Goal: Find contact information: Find contact information

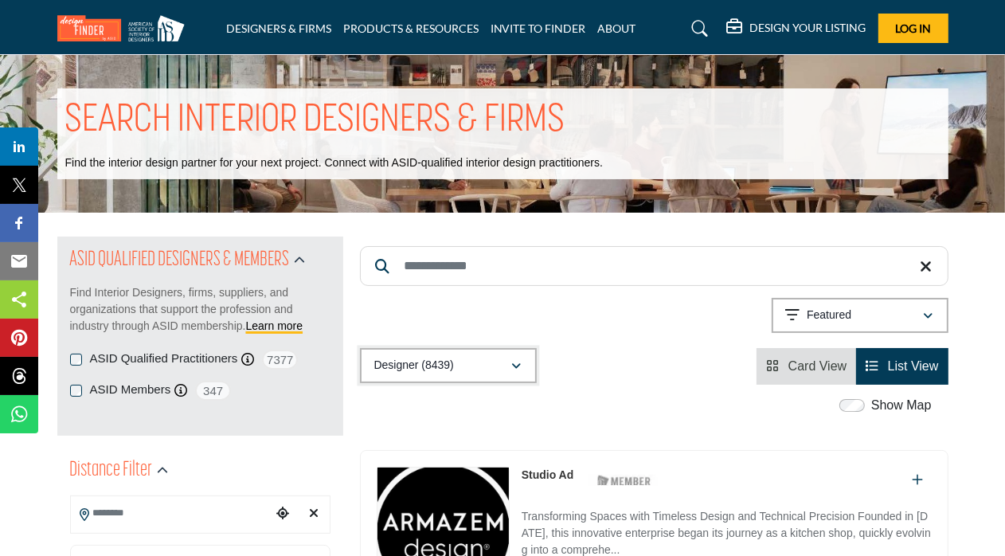
click at [518, 368] on icon "button" at bounding box center [517, 366] width 10 height 11
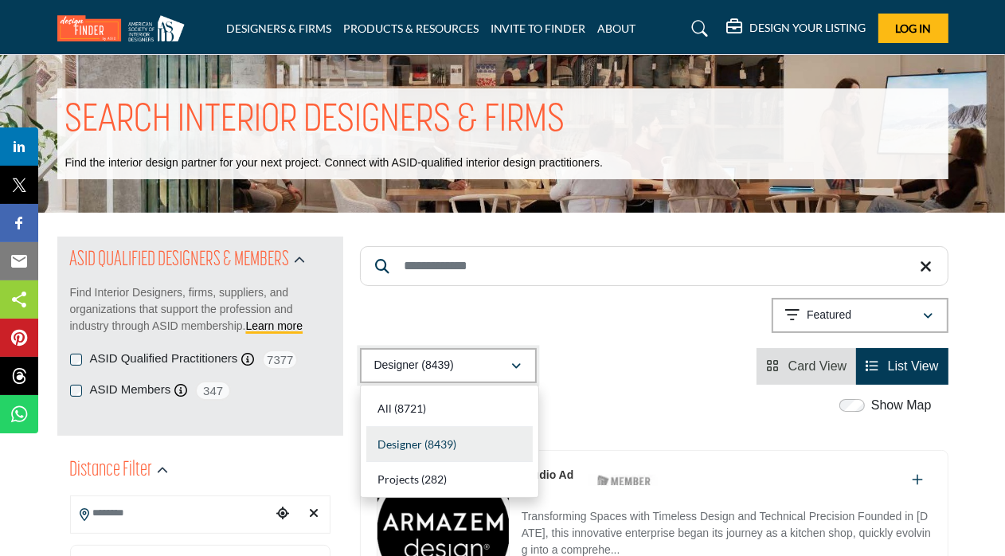
click at [518, 368] on icon "button" at bounding box center [517, 366] width 10 height 11
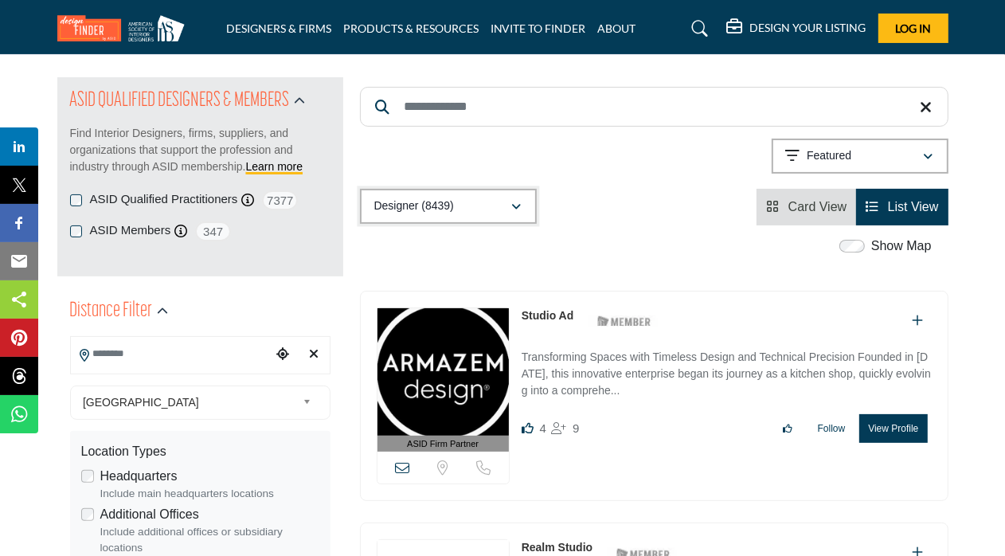
scroll to position [239, 0]
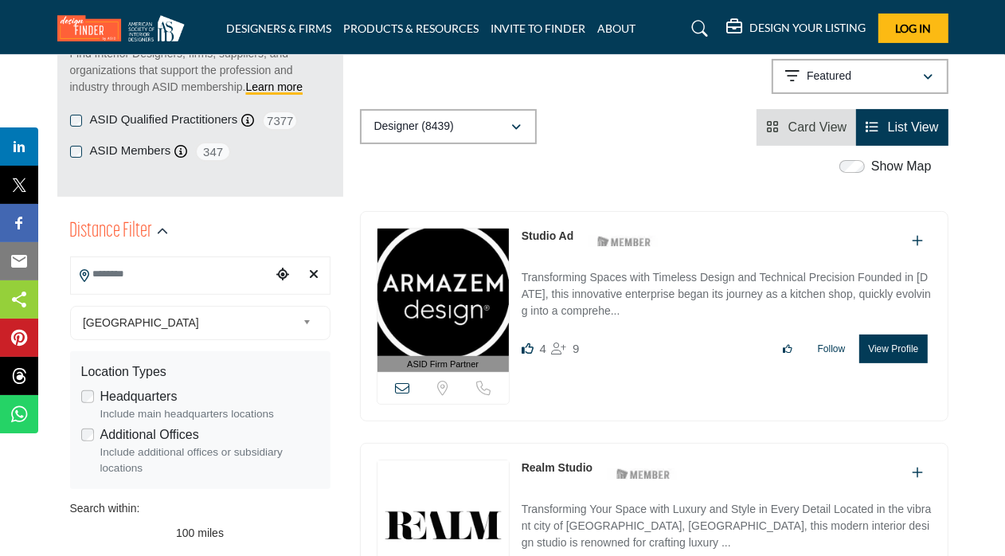
click at [219, 281] on input "Search Location" at bounding box center [171, 274] width 201 height 31
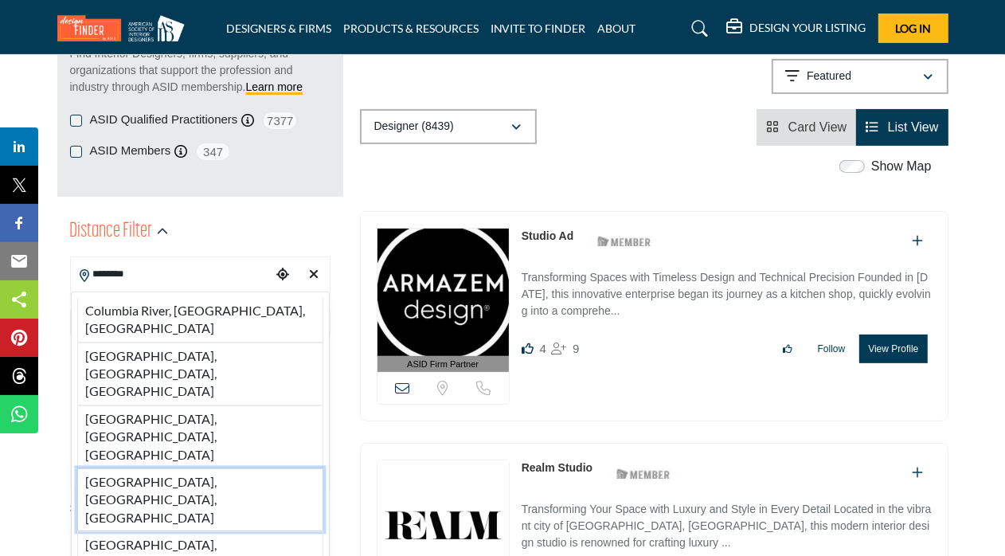
click at [206, 468] on li "Columbia, SC, USA" at bounding box center [200, 499] width 246 height 63
type input "**********"
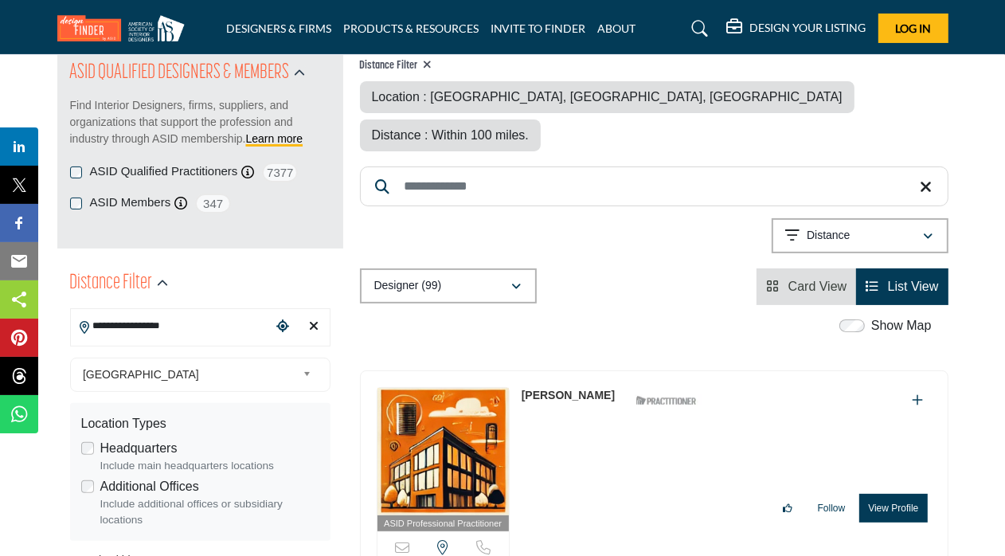
scroll to position [239, 0]
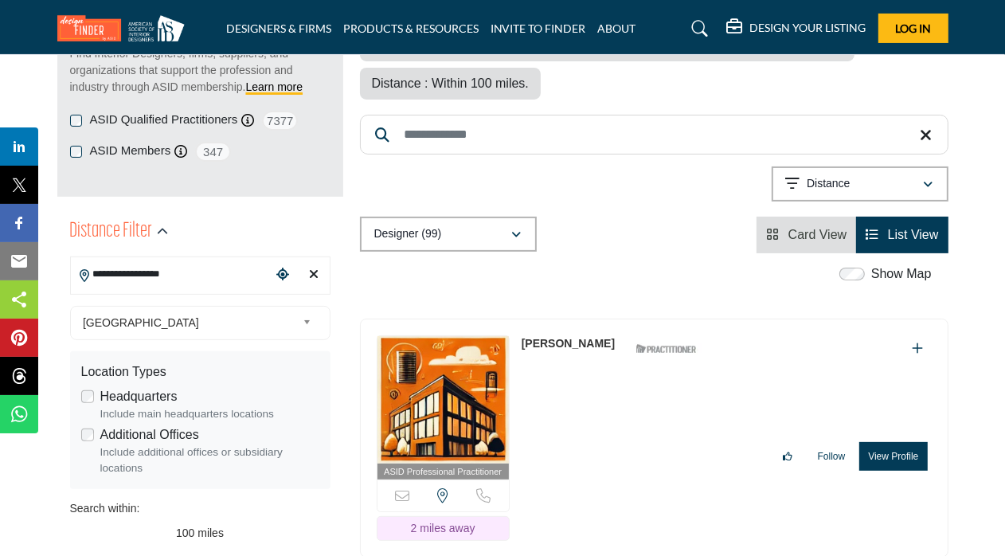
click at [577, 337] on link "[PERSON_NAME]" at bounding box center [568, 343] width 93 height 13
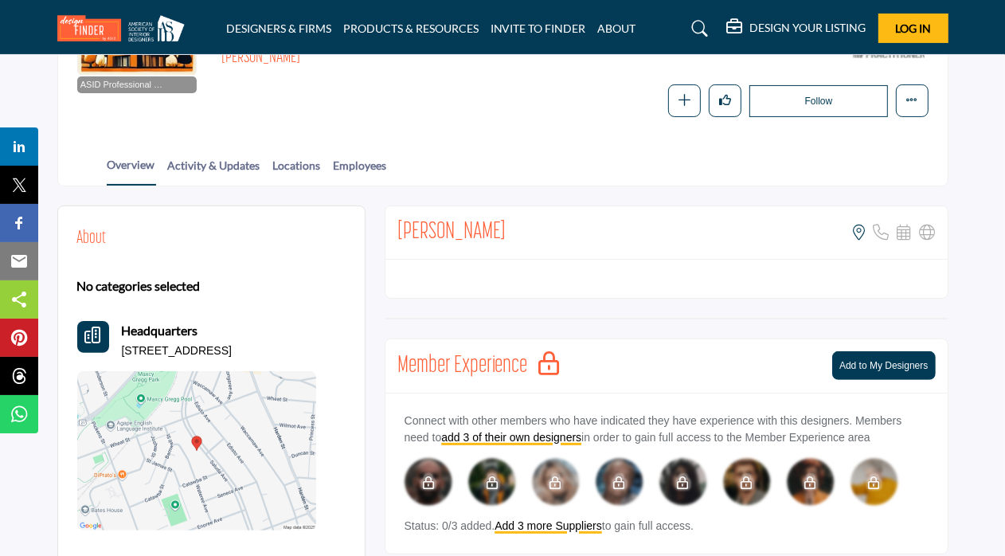
scroll to position [159, 0]
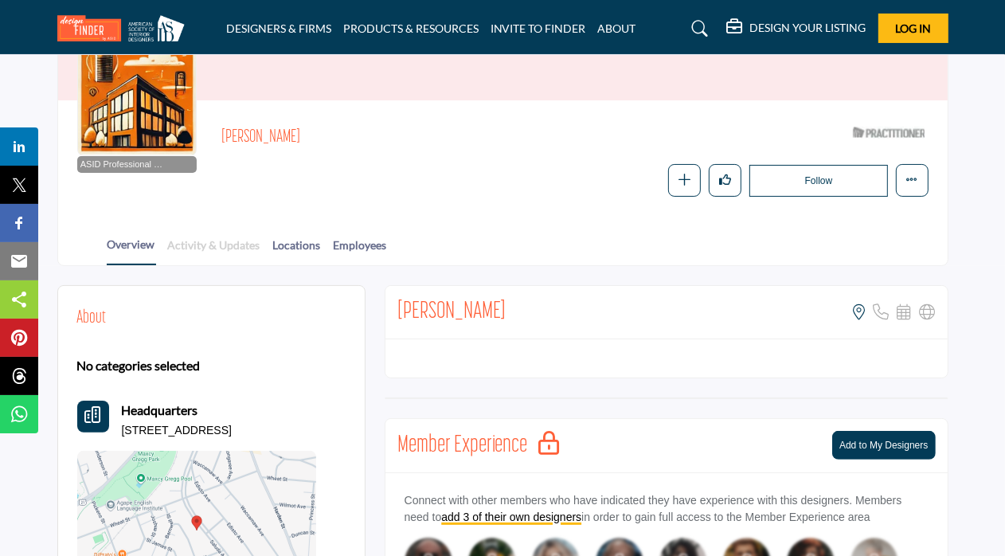
click at [227, 251] on link "Activity & Updates" at bounding box center [214, 251] width 94 height 28
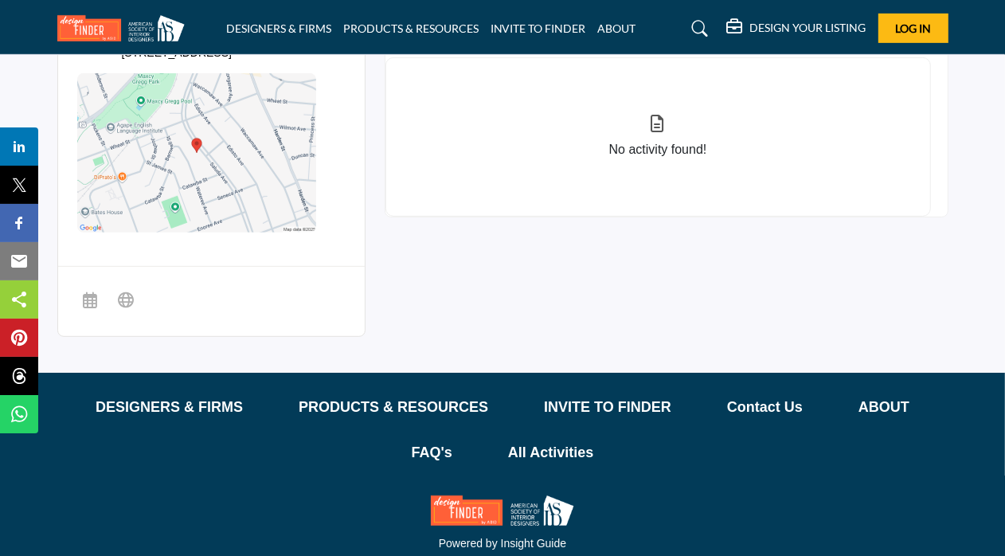
scroll to position [80, 0]
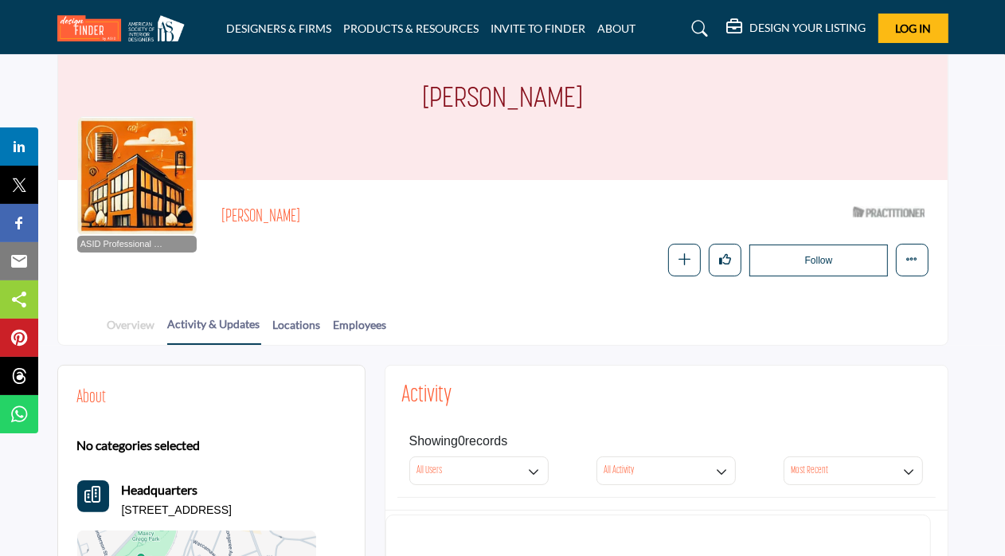
click at [124, 328] on link "Overview" at bounding box center [131, 330] width 49 height 28
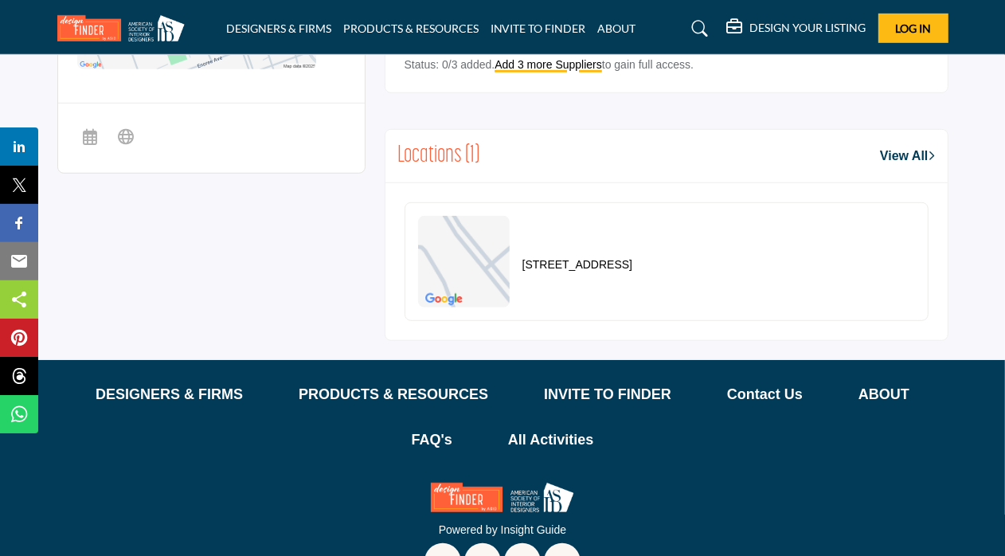
scroll to position [717, 0]
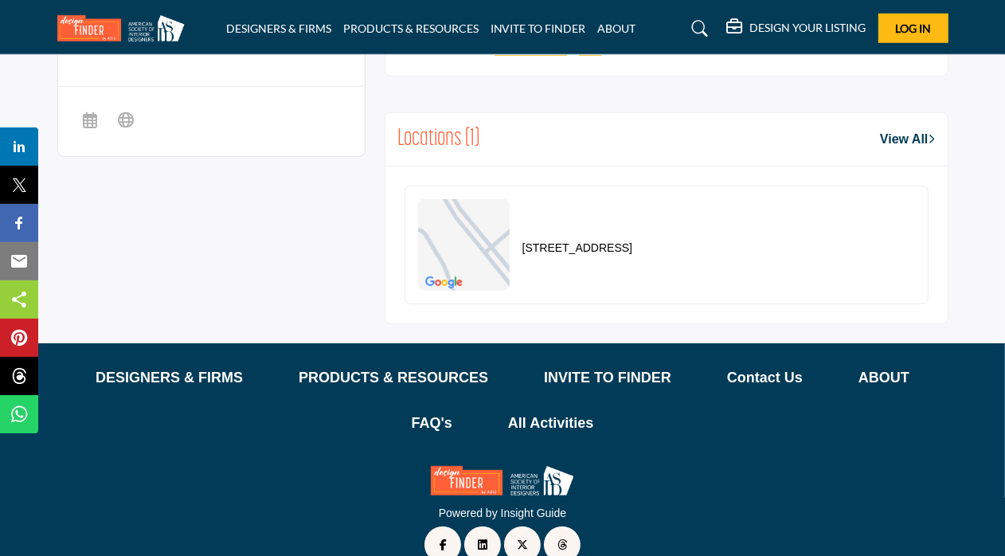
click at [631, 252] on p "[STREET_ADDRESS]" at bounding box center [577, 248] width 110 height 16
click at [908, 136] on link "View All" at bounding box center [907, 139] width 55 height 19
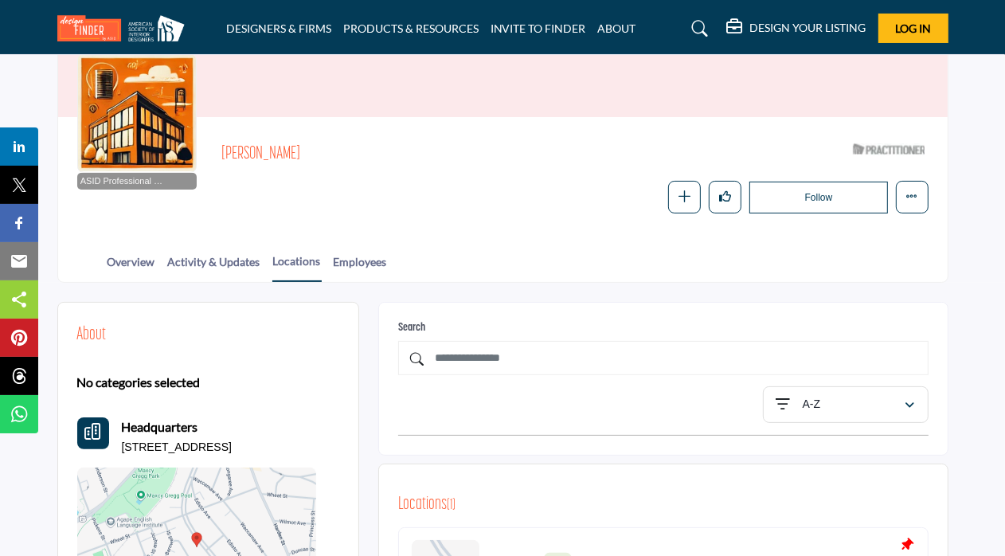
scroll to position [159, 0]
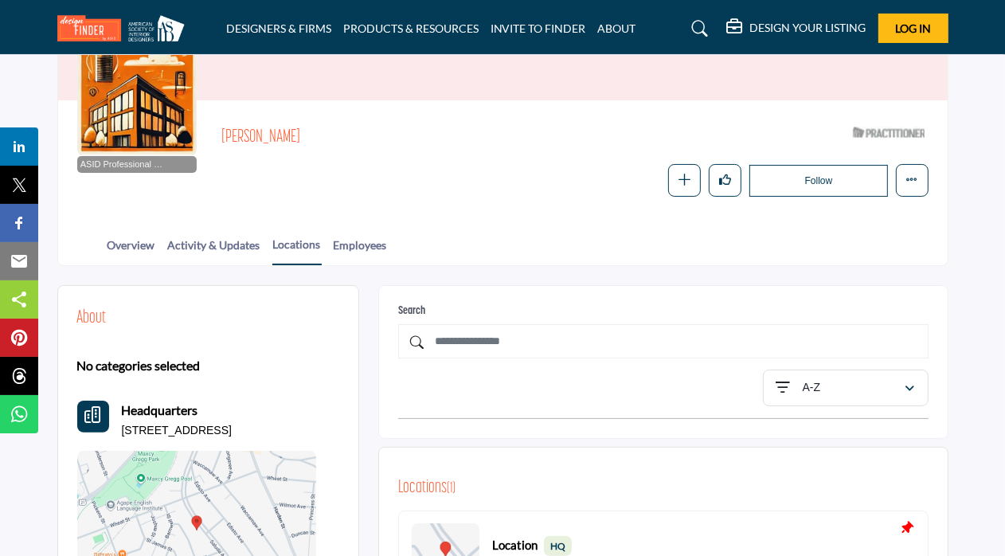
drag, startPoint x: 357, startPoint y: 127, endPoint x: 222, endPoint y: 137, distance: 135.0
click at [222, 137] on h2 "[PERSON_NAME]" at bounding box center [440, 137] width 438 height 21
copy h2 "[PERSON_NAME]"
